Goal: Task Accomplishment & Management: Use online tool/utility

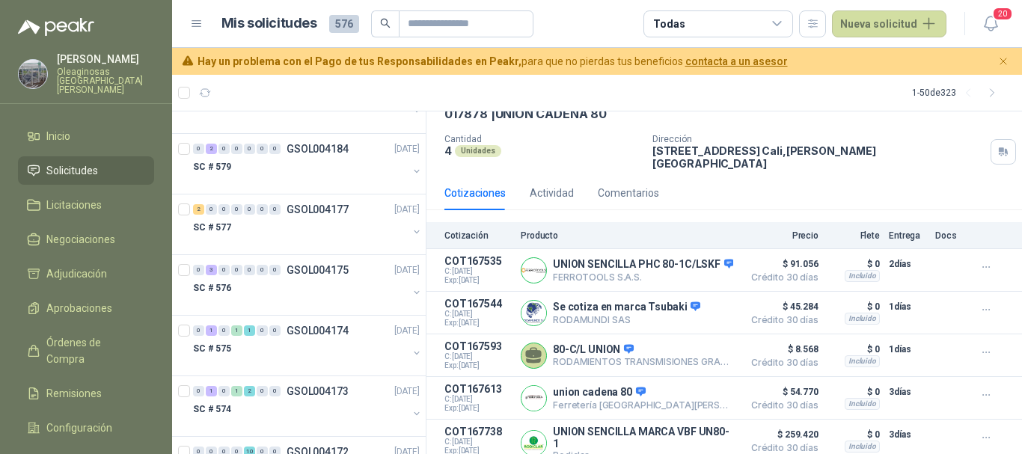
scroll to position [4713, 0]
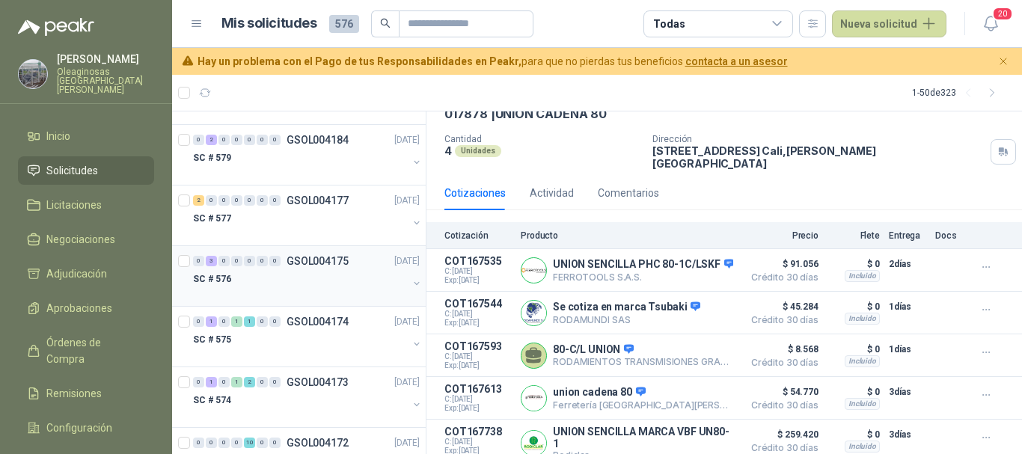
click at [356, 289] on div at bounding box center [300, 294] width 215 height 12
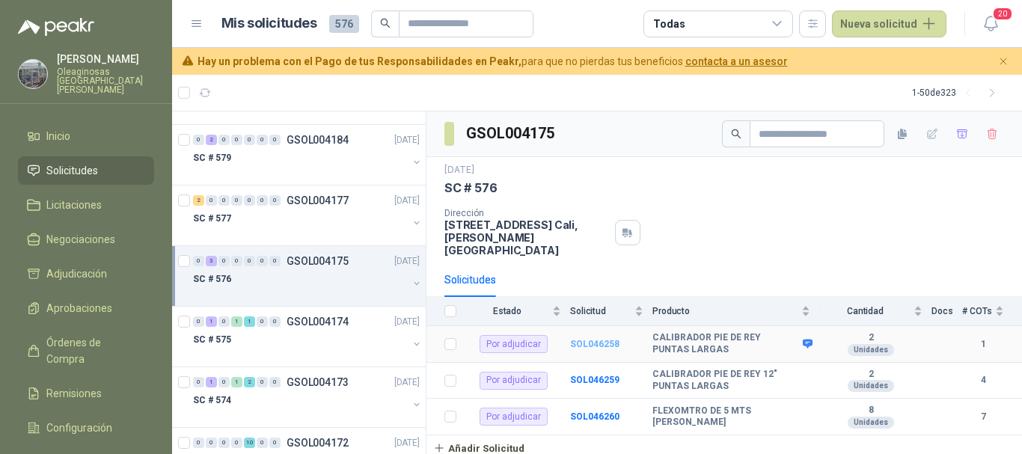
click at [598, 339] on b "SOL046258" at bounding box center [594, 344] width 49 height 10
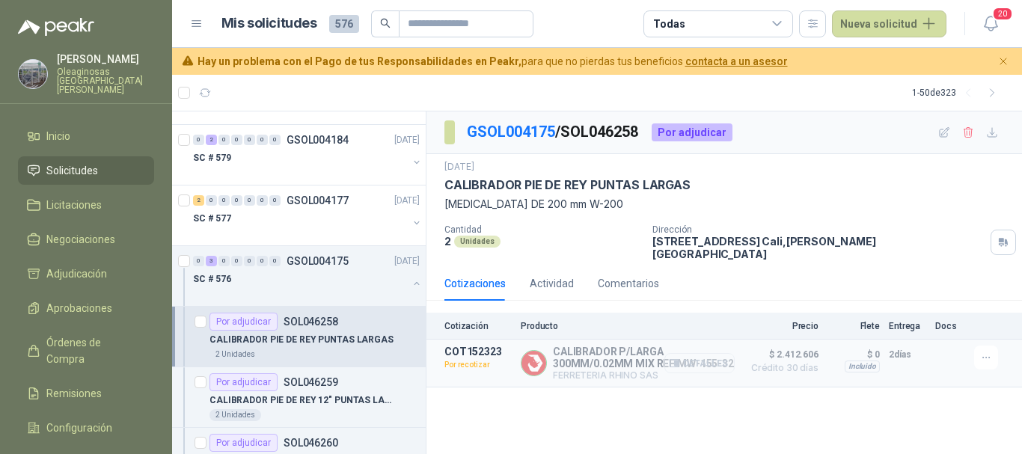
click at [711, 353] on button "Detalles" at bounding box center [699, 363] width 70 height 20
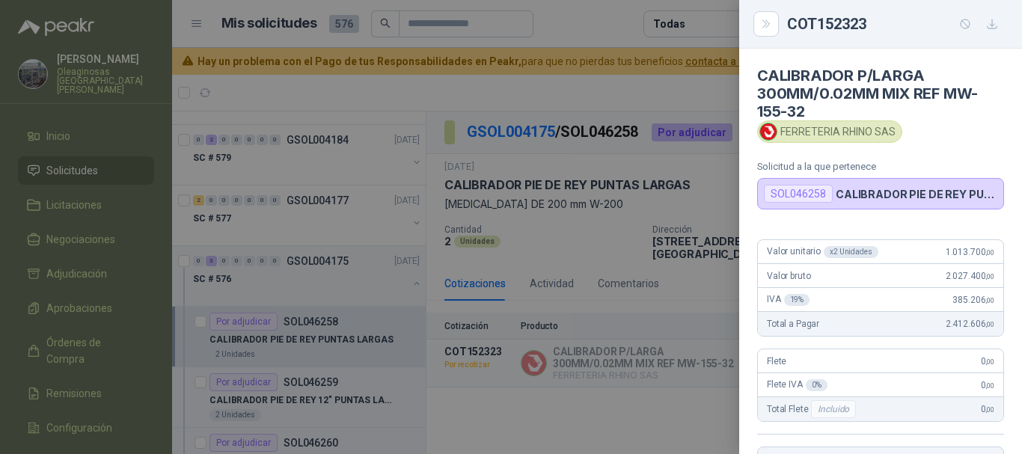
click at [642, 84] on div at bounding box center [511, 227] width 1022 height 454
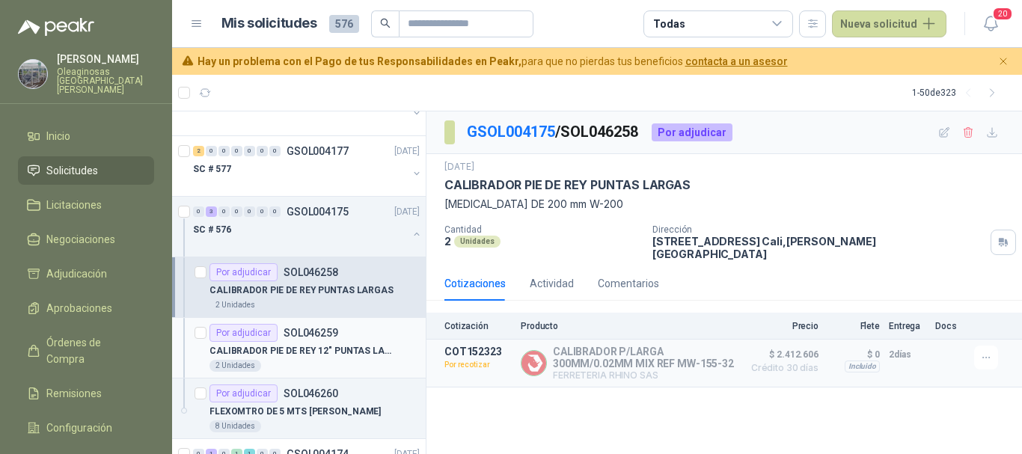
scroll to position [4788, 0]
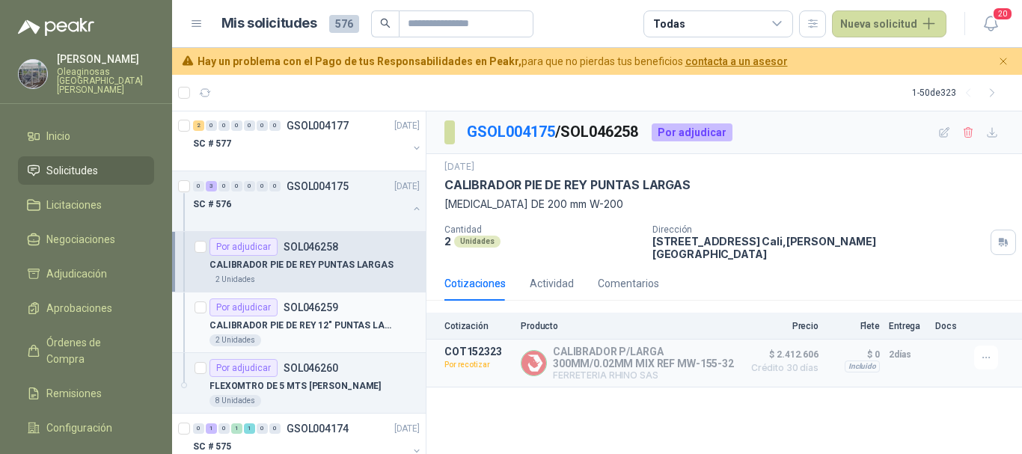
click at [348, 328] on p "CALIBRADOR PIE DE REY 12" PUNTAS LARGAS" at bounding box center [302, 326] width 186 height 14
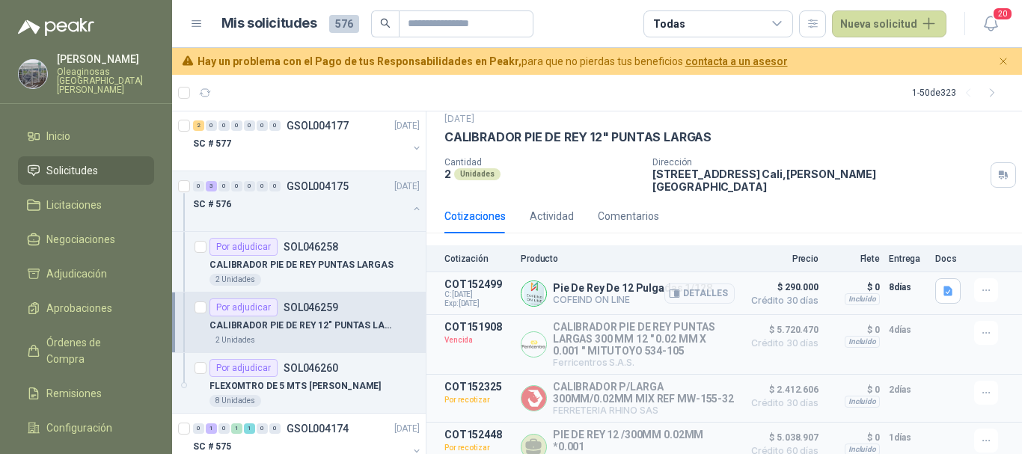
scroll to position [73, 0]
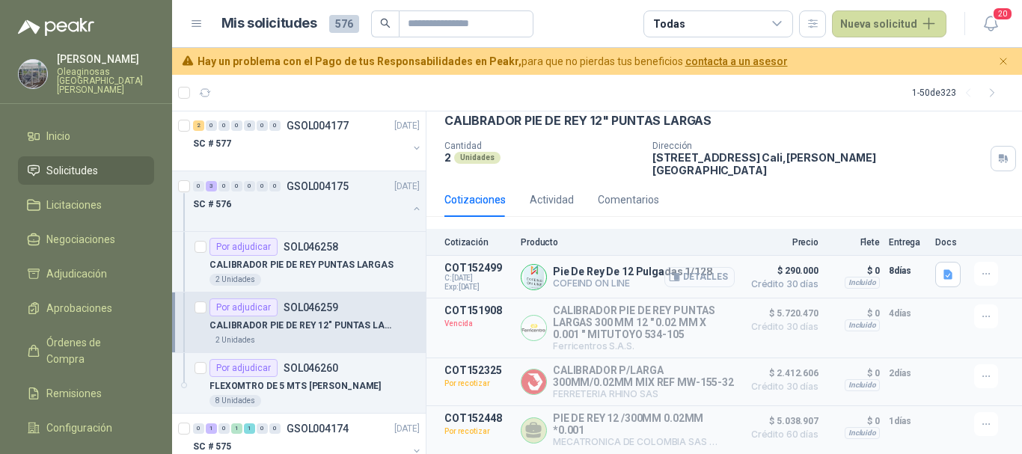
click at [713, 267] on button "Detalles" at bounding box center [699, 277] width 70 height 20
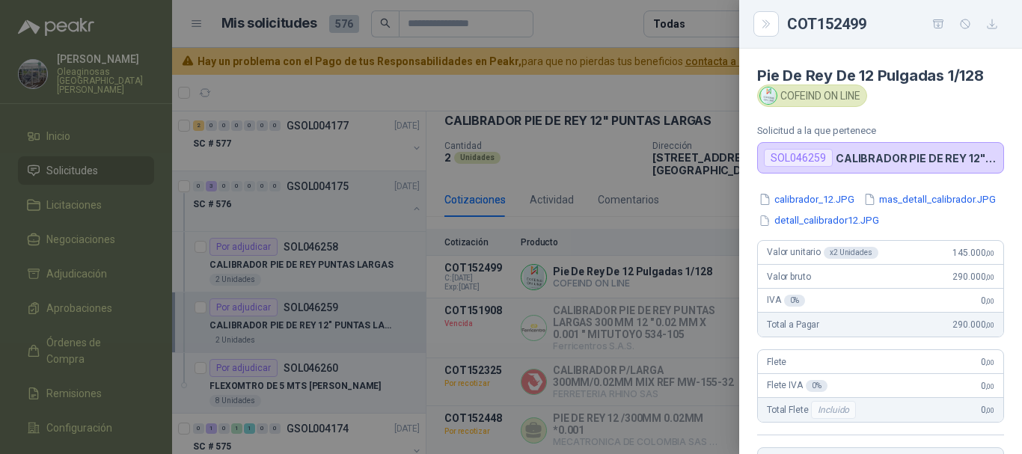
click at [572, 14] on div at bounding box center [511, 227] width 1022 height 454
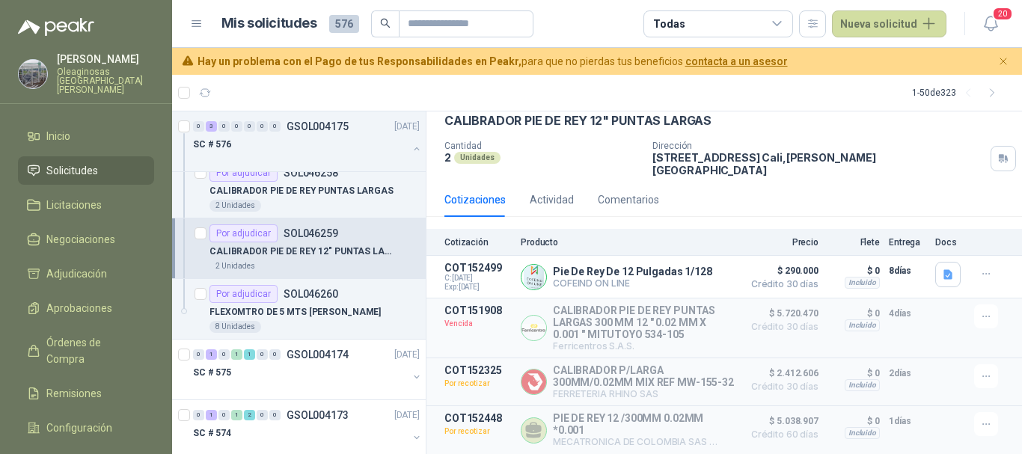
scroll to position [4863, 0]
click at [367, 322] on div "8 Unidades" at bounding box center [314, 326] width 210 height 12
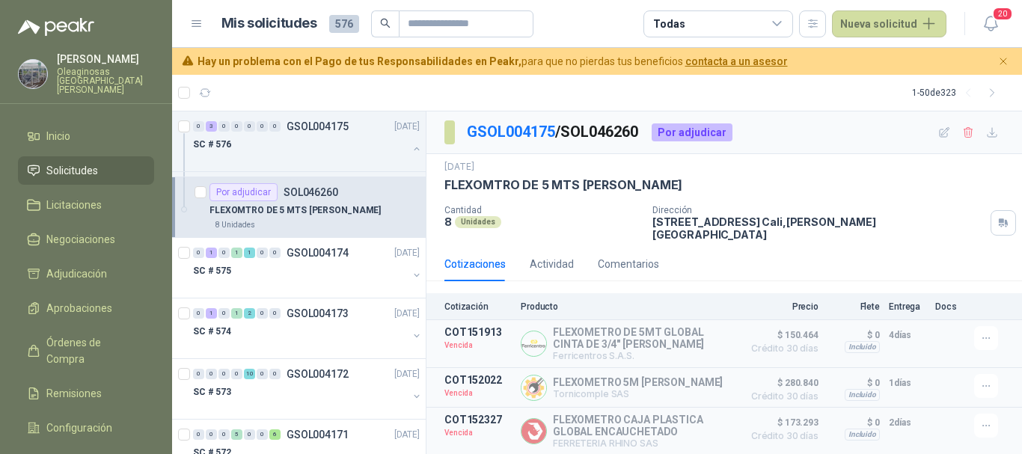
scroll to position [4938, 0]
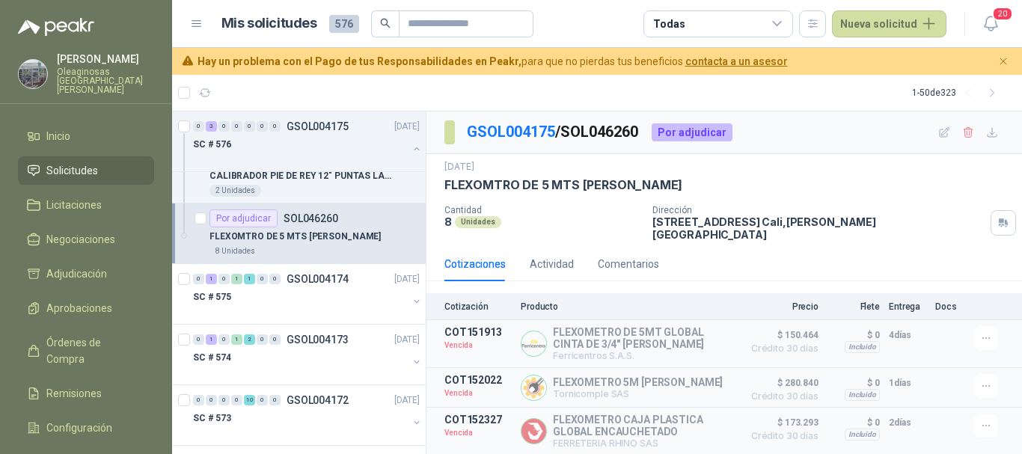
click at [591, 23] on article "Mis solicitudes 576 Todas Nueva solicitud" at bounding box center [584, 23] width 726 height 27
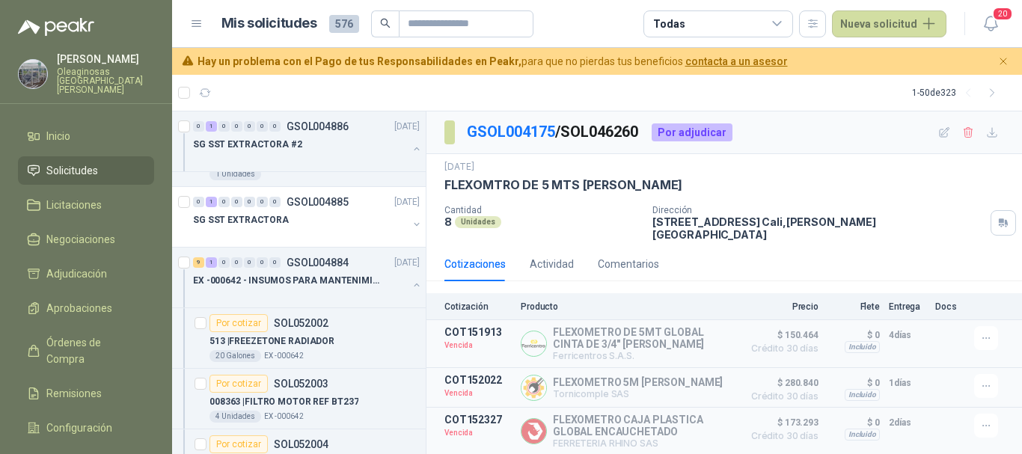
scroll to position [0, 0]
